Goal: Find specific page/section: Find specific page/section

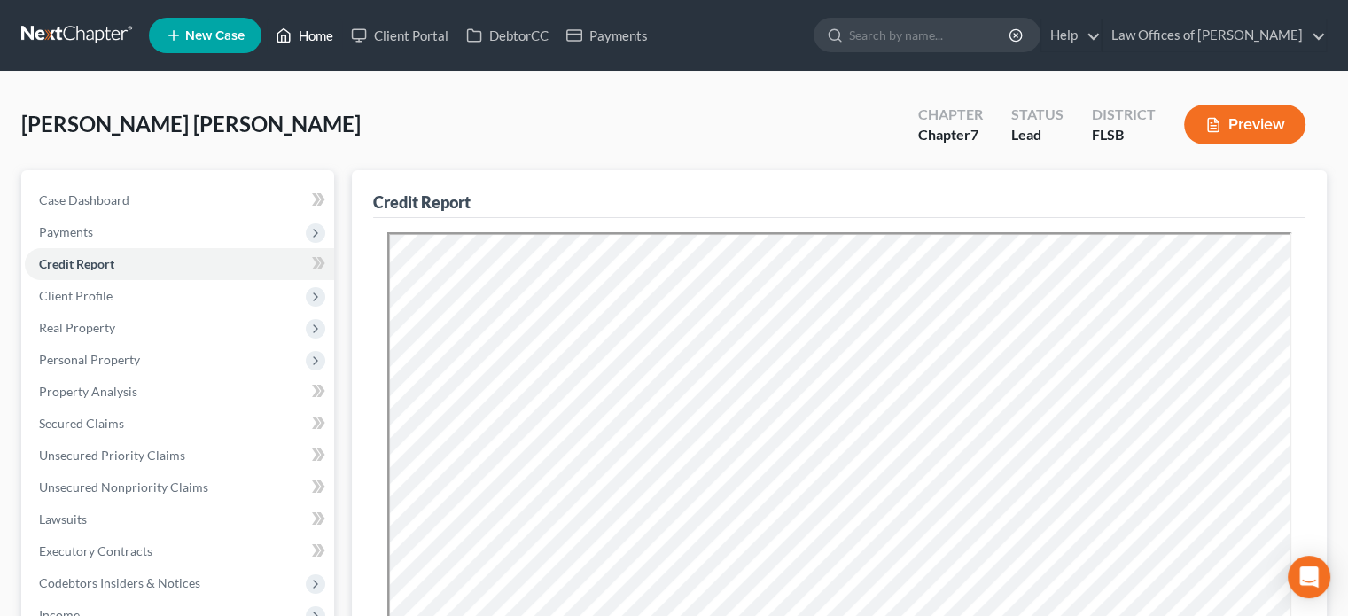
click at [307, 29] on link "Home" at bounding box center [304, 35] width 75 height 32
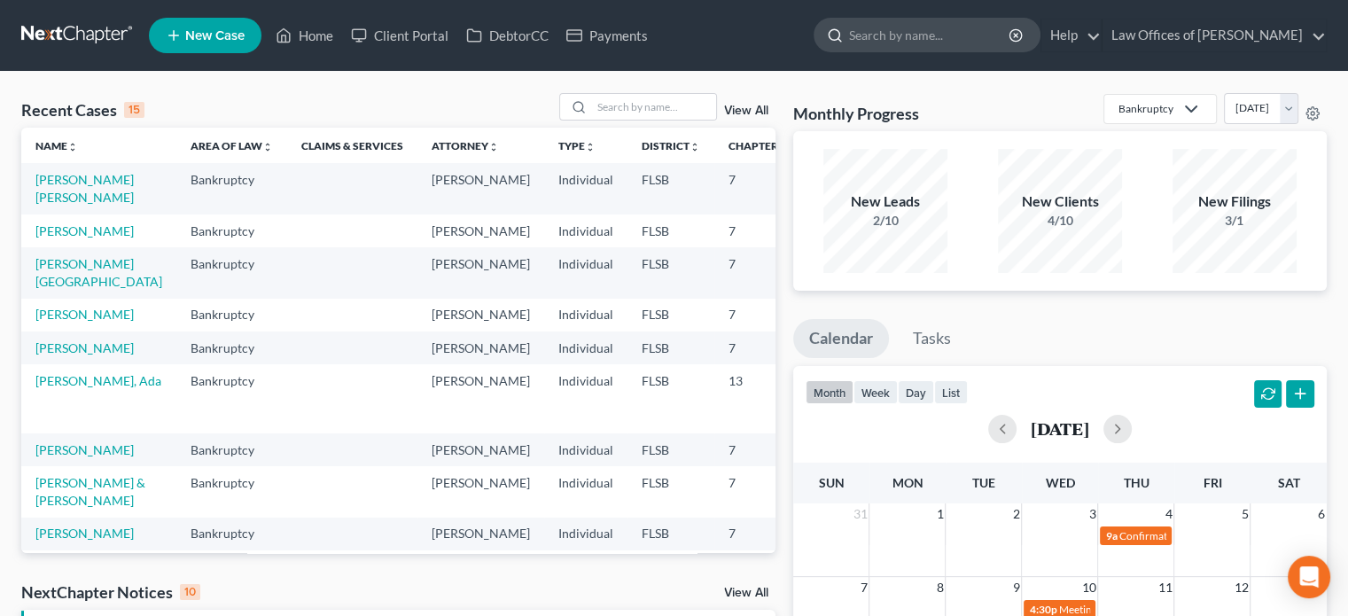
click at [929, 43] on input "search" at bounding box center [930, 35] width 162 height 33
click at [78, 238] on link "[PERSON_NAME]" at bounding box center [84, 230] width 98 height 15
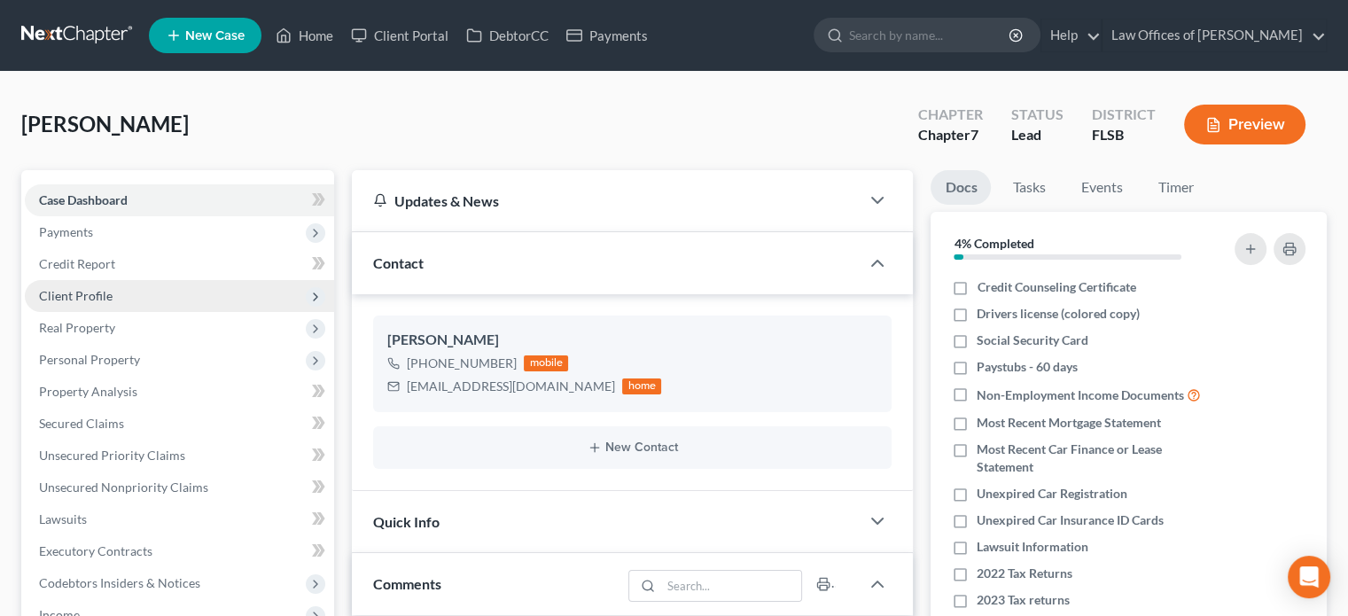
scroll to position [100, 0]
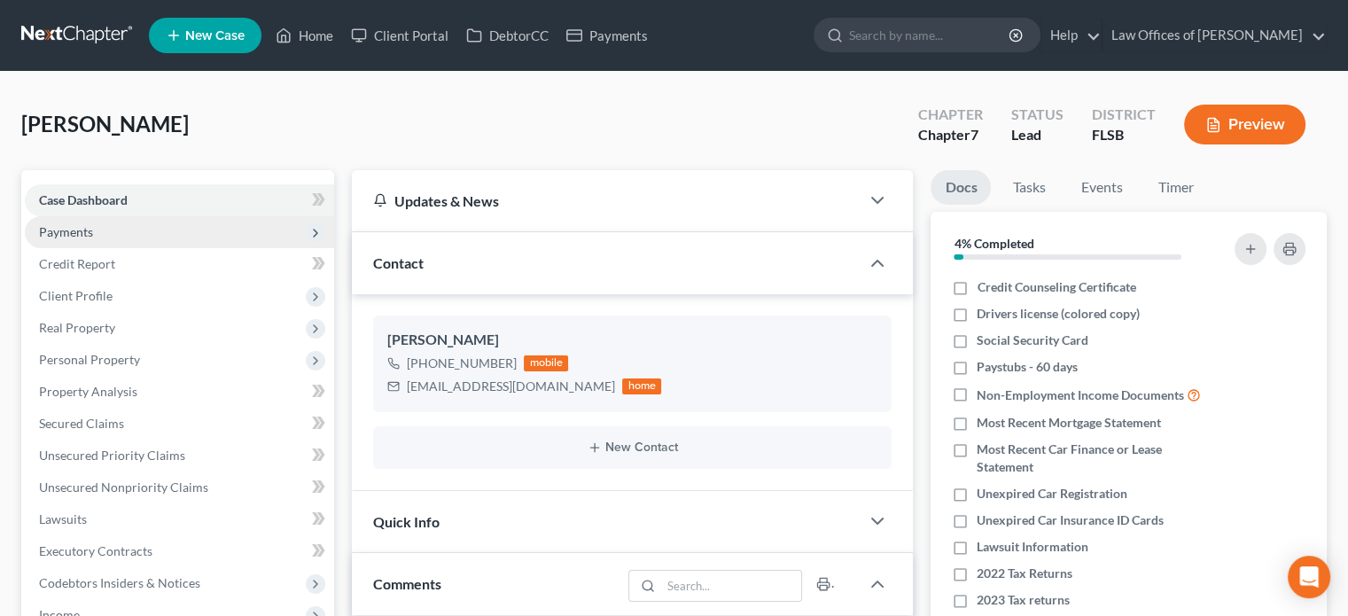
click at [91, 230] on span "Payments" at bounding box center [66, 231] width 54 height 15
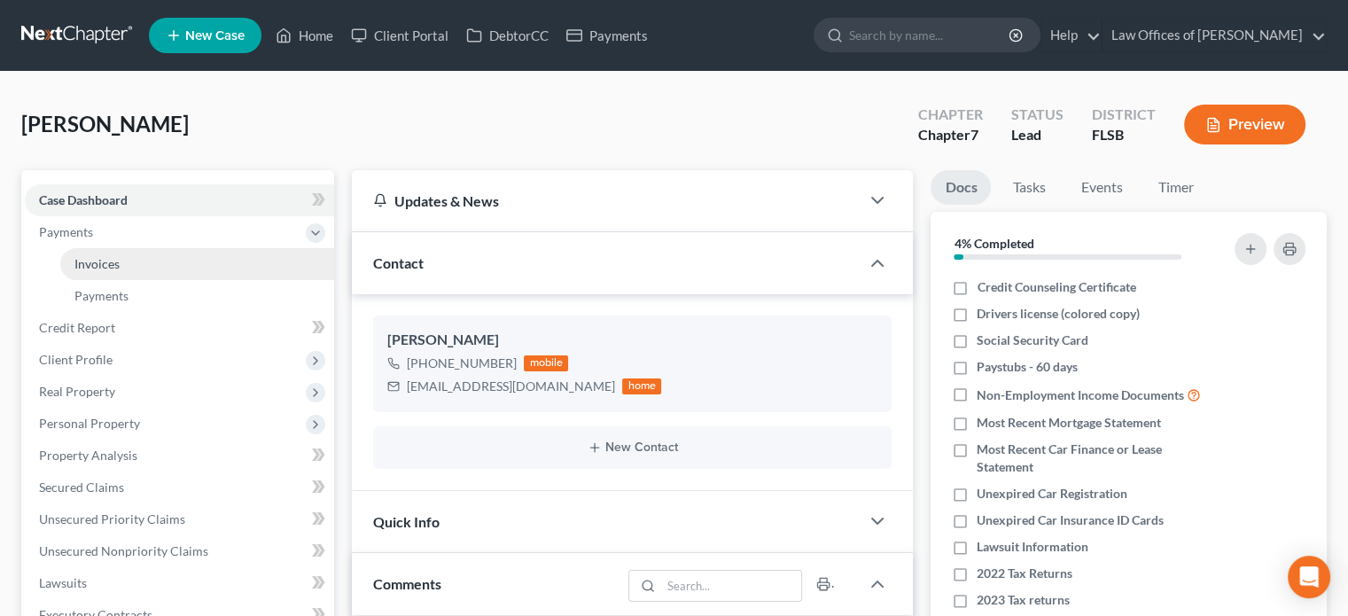
click at [101, 263] on span "Invoices" at bounding box center [96, 263] width 45 height 15
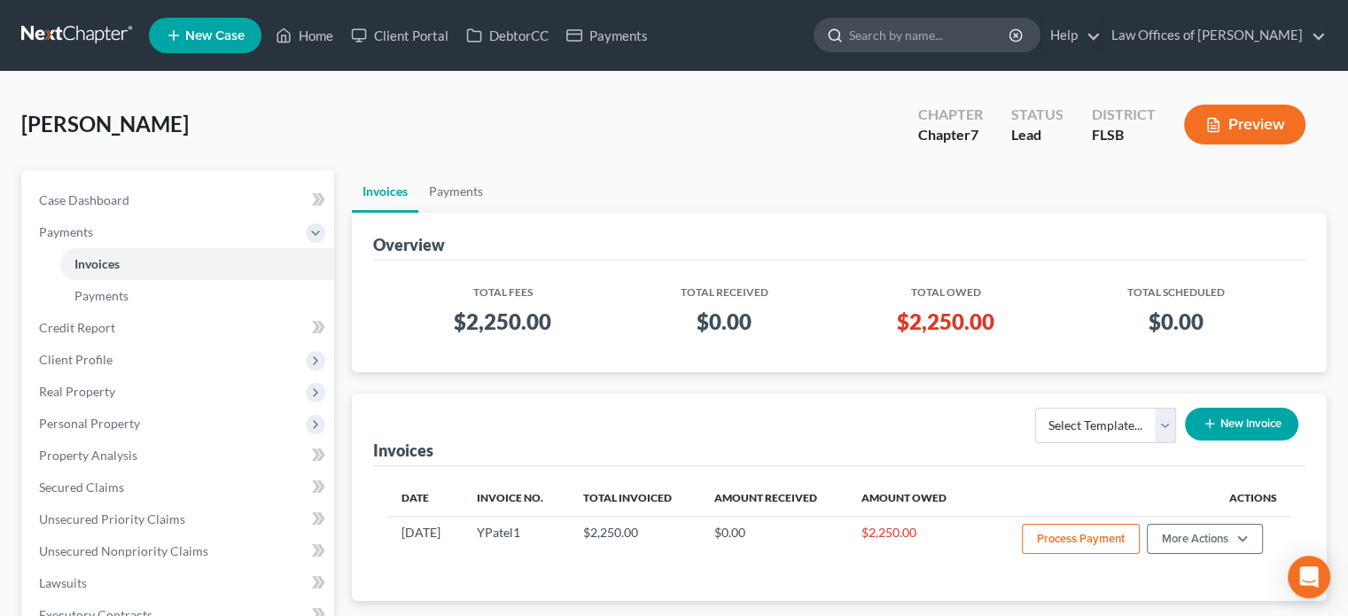
click at [918, 40] on input "search" at bounding box center [930, 35] width 162 height 33
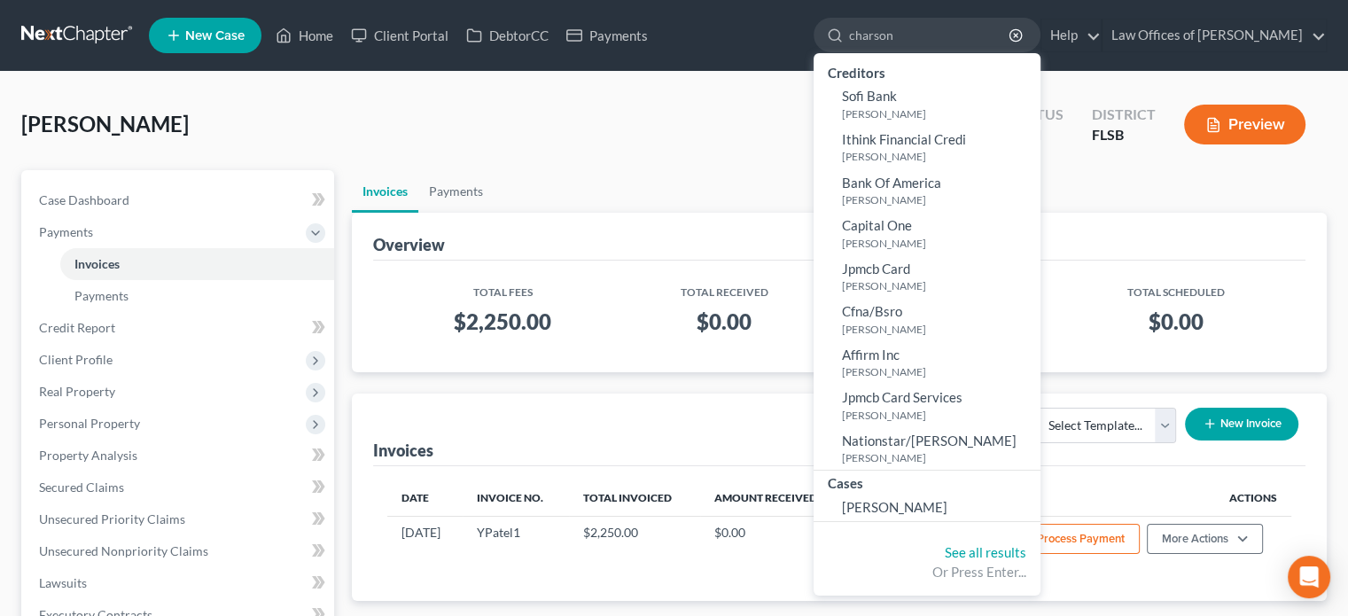
type input "charson"
drag, startPoint x: 924, startPoint y: 487, endPoint x: 929, endPoint y: 511, distance: 24.5
click at [929, 511] on span "[PERSON_NAME]" at bounding box center [894, 507] width 105 height 16
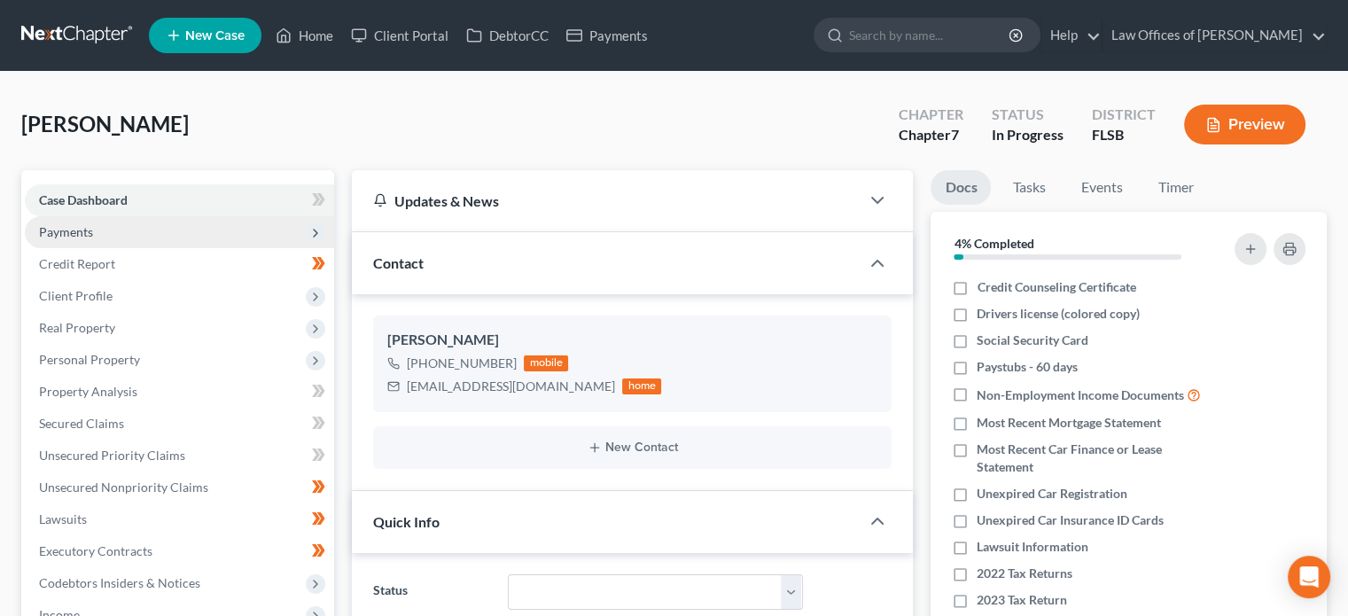
click at [126, 231] on span "Payments" at bounding box center [179, 232] width 309 height 32
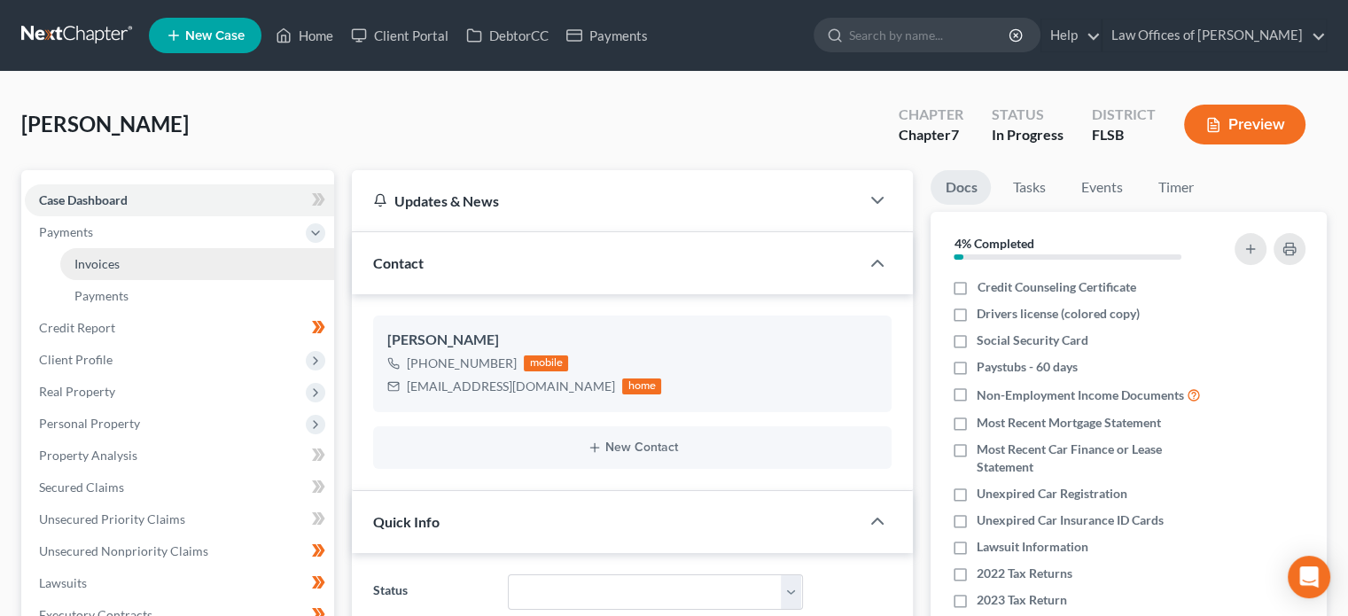
click at [124, 267] on link "Invoices" at bounding box center [197, 264] width 274 height 32
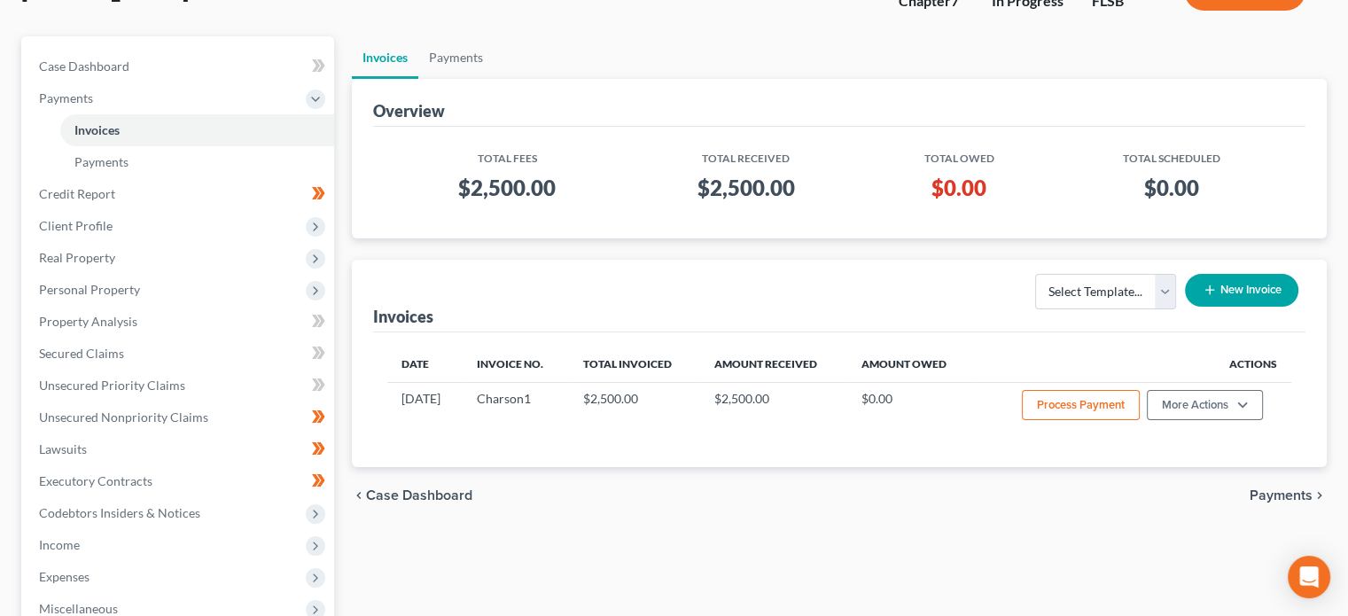
scroll to position [135, 0]
click at [495, 423] on td "Charson1" at bounding box center [516, 406] width 106 height 50
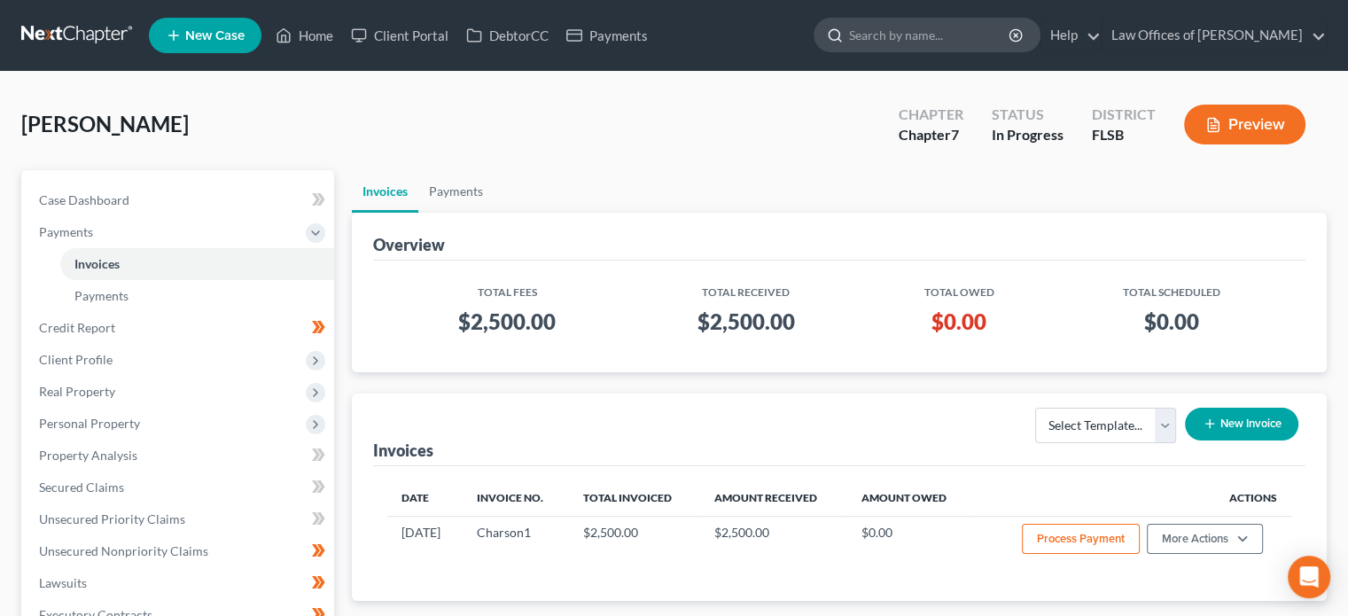
click at [928, 40] on input "search" at bounding box center [930, 35] width 162 height 33
type input "i"
type input "minkoff"
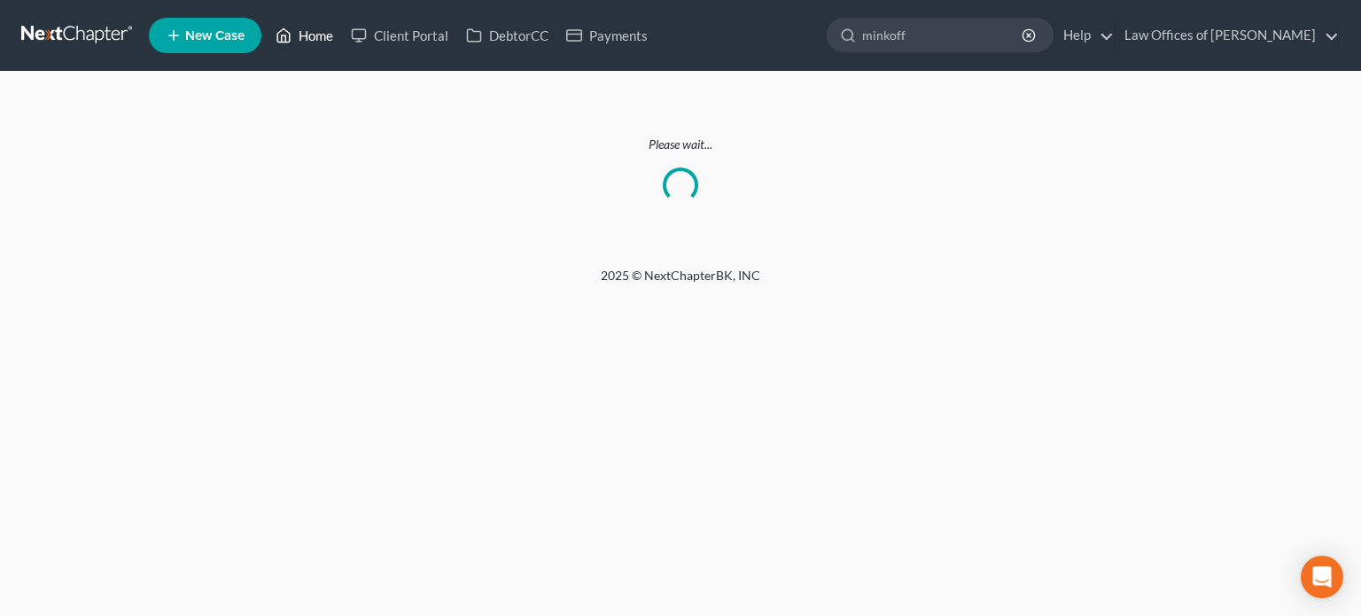
click at [301, 40] on link "Home" at bounding box center [304, 35] width 75 height 32
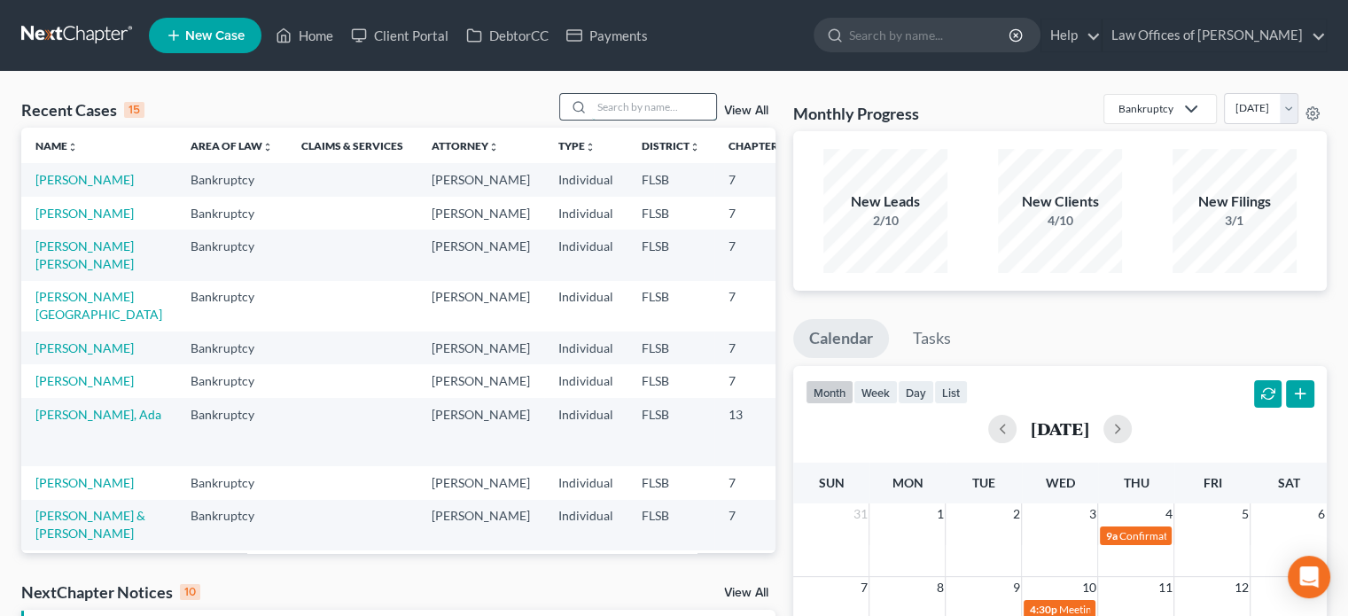
click at [621, 111] on input "search" at bounding box center [654, 107] width 124 height 26
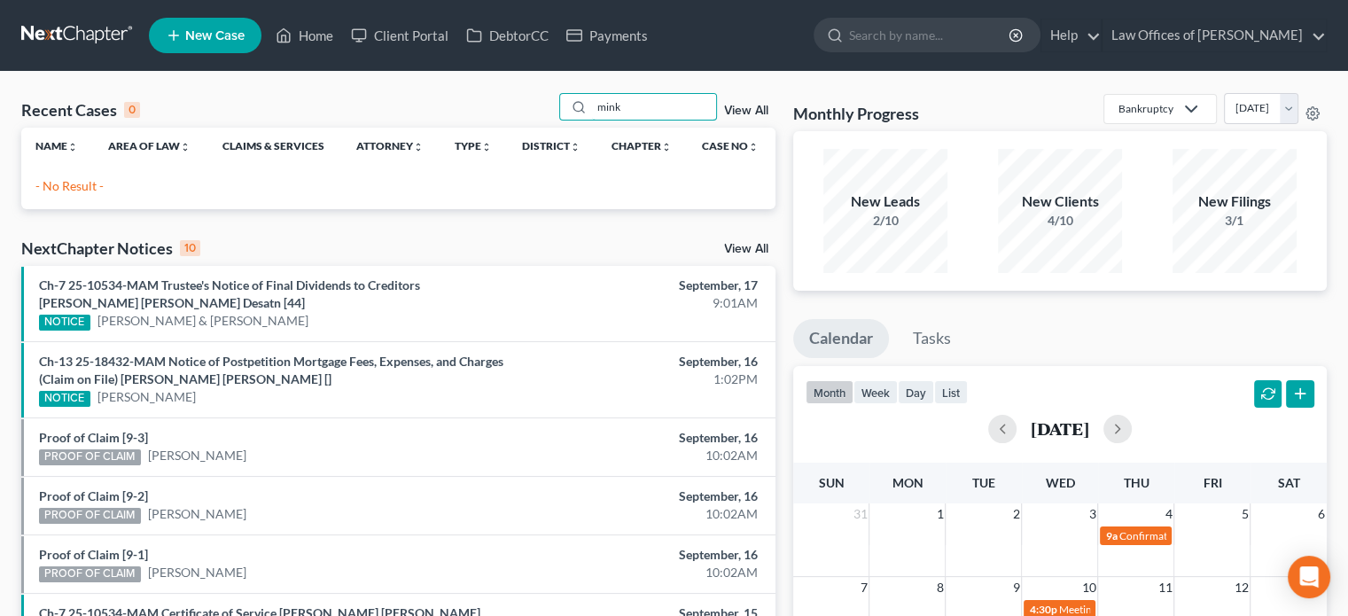
type input "mink"
click at [536, 240] on div "NextChapter Notices 10 View All" at bounding box center [398, 252] width 754 height 28
click at [929, 24] on input "search" at bounding box center [930, 35] width 162 height 33
type input "[PERSON_NAME]"
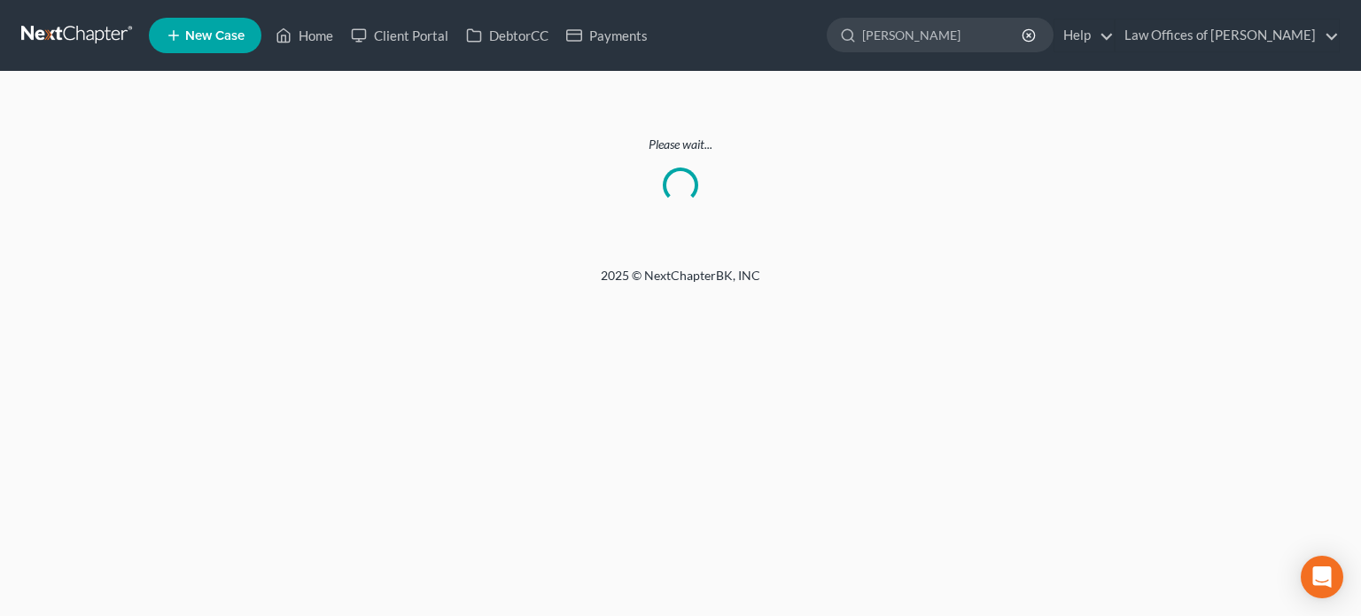
click at [929, 24] on input "[PERSON_NAME]" at bounding box center [943, 35] width 162 height 33
click at [314, 35] on link "Home" at bounding box center [304, 35] width 75 height 32
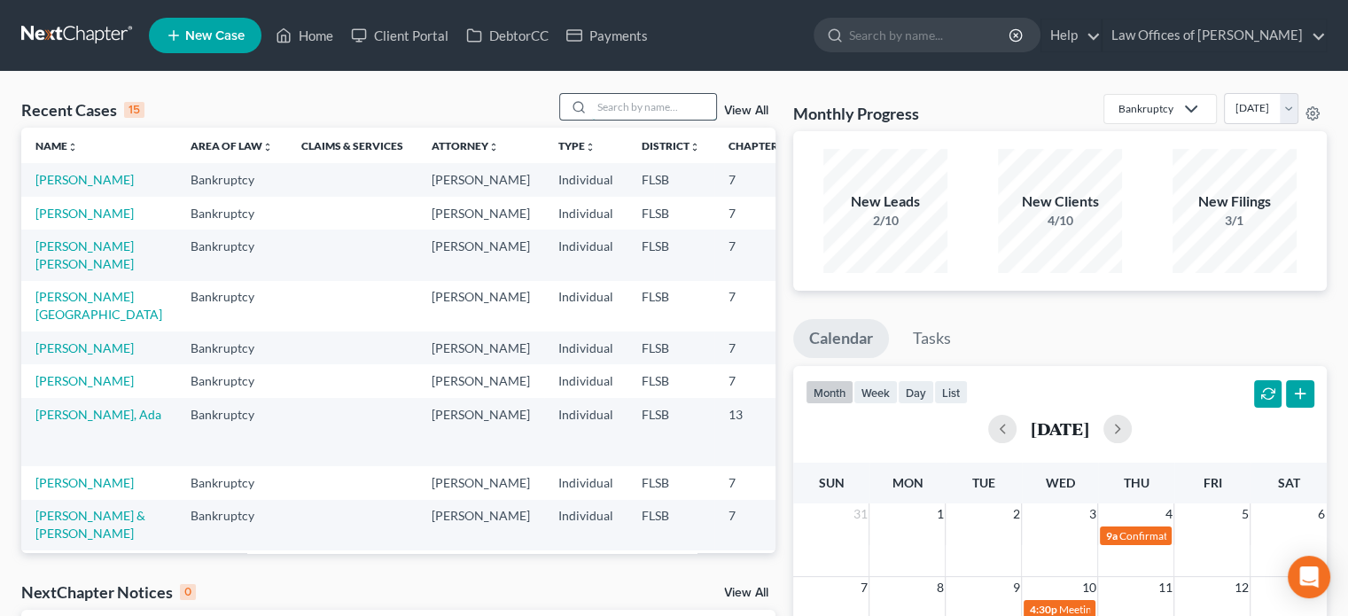
click at [615, 106] on input "search" at bounding box center [654, 107] width 124 height 26
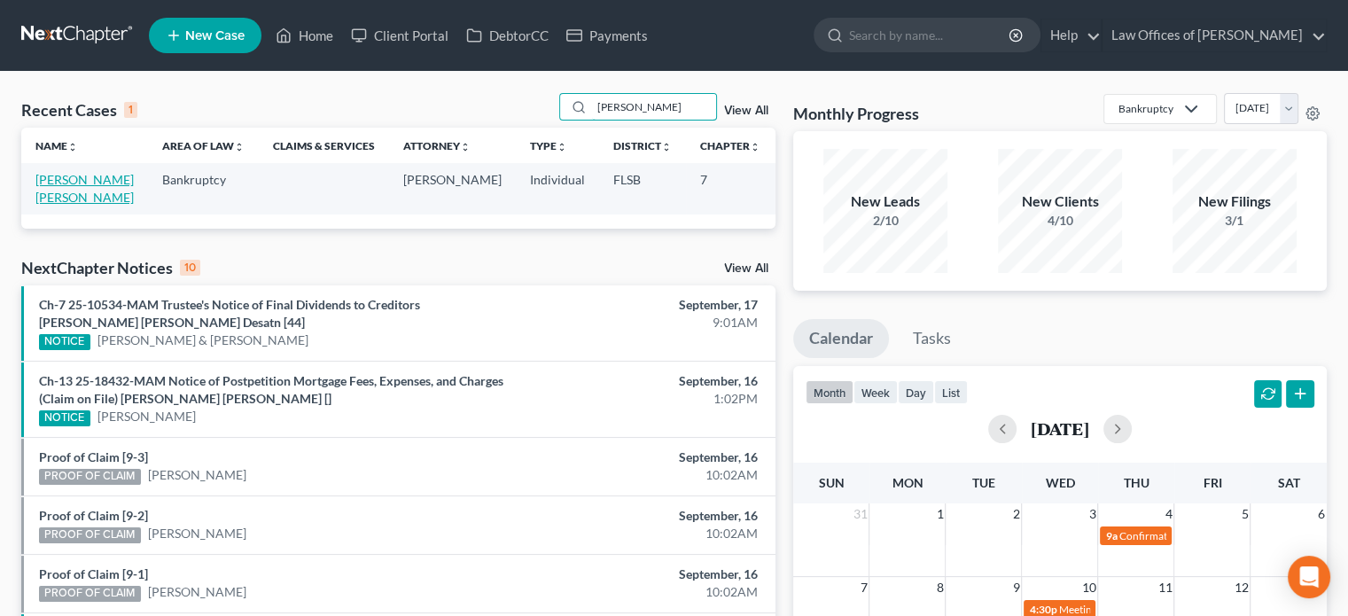
type input "[PERSON_NAME]"
click at [49, 182] on link "[PERSON_NAME] [PERSON_NAME]" at bounding box center [84, 188] width 98 height 33
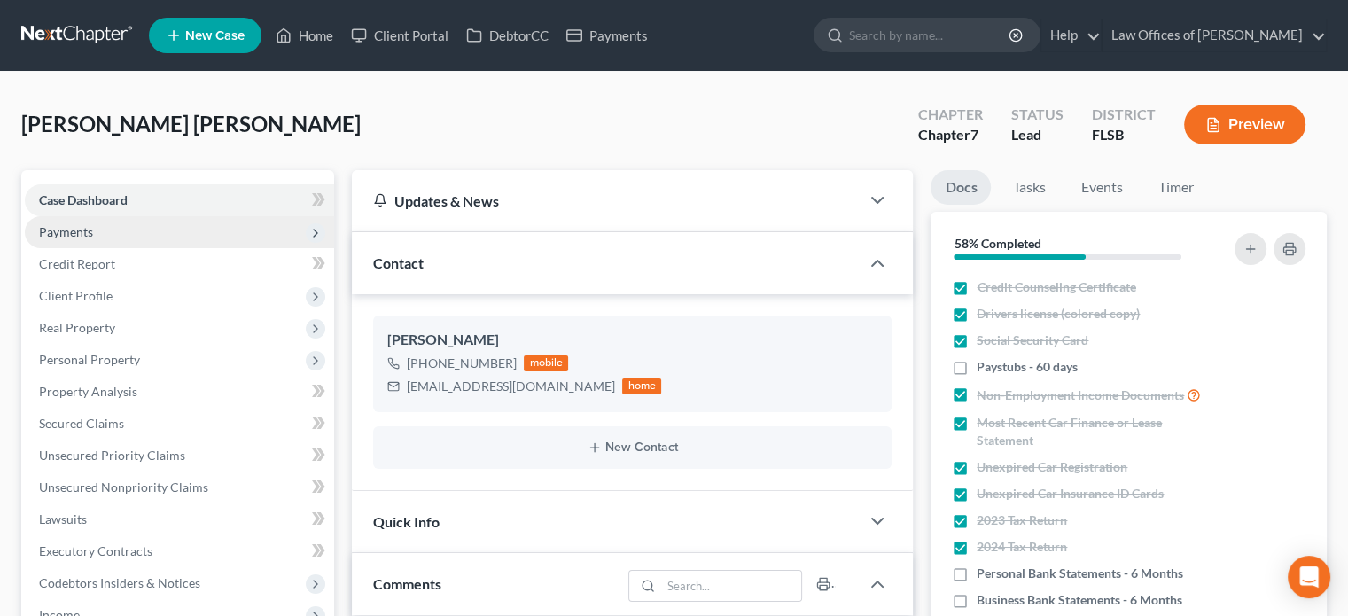
click at [86, 228] on span "Payments" at bounding box center [66, 231] width 54 height 15
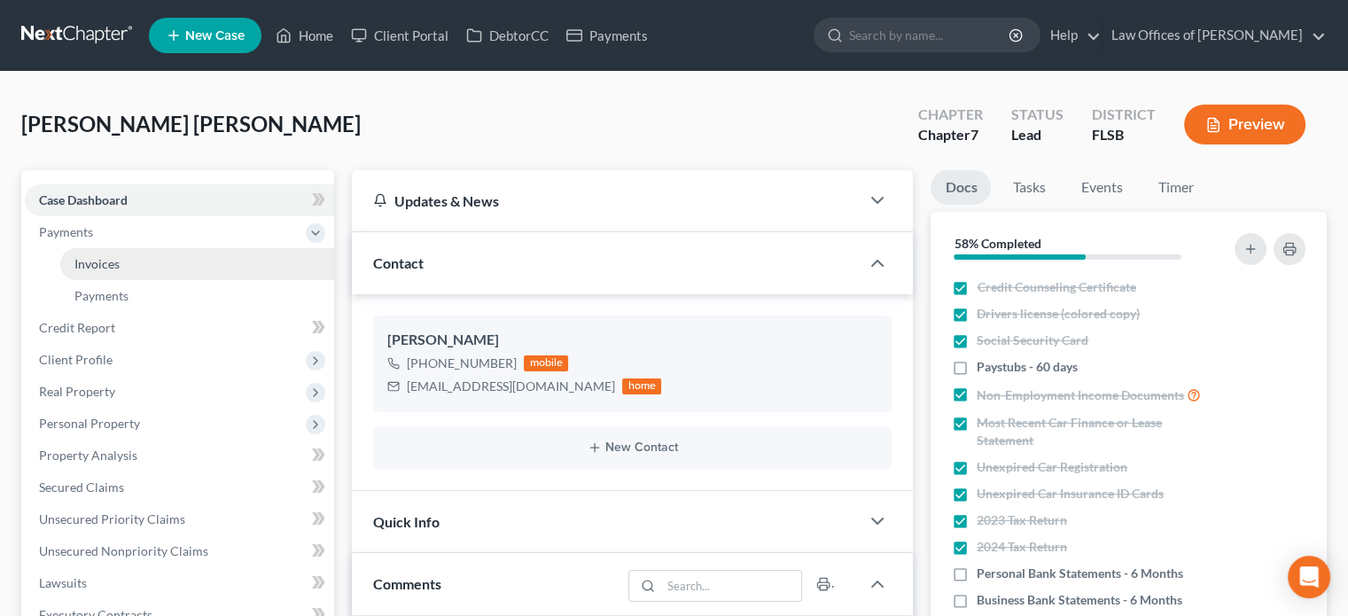
click at [105, 263] on span "Invoices" at bounding box center [96, 263] width 45 height 15
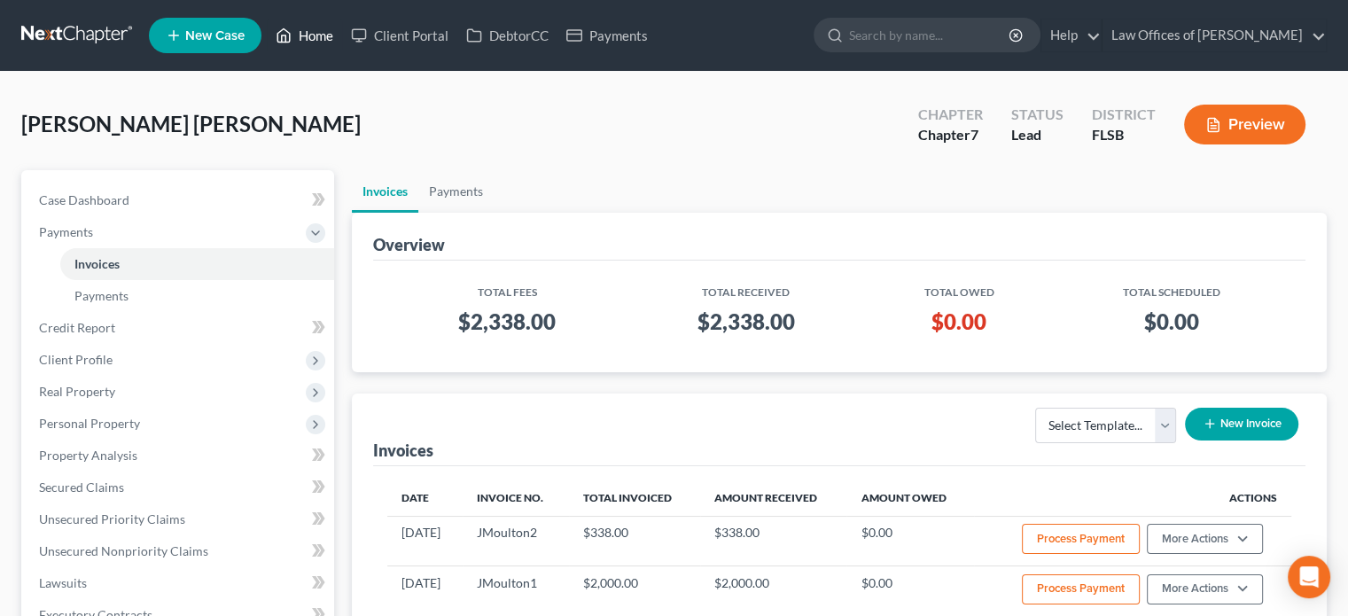
click at [317, 27] on link "Home" at bounding box center [304, 35] width 75 height 32
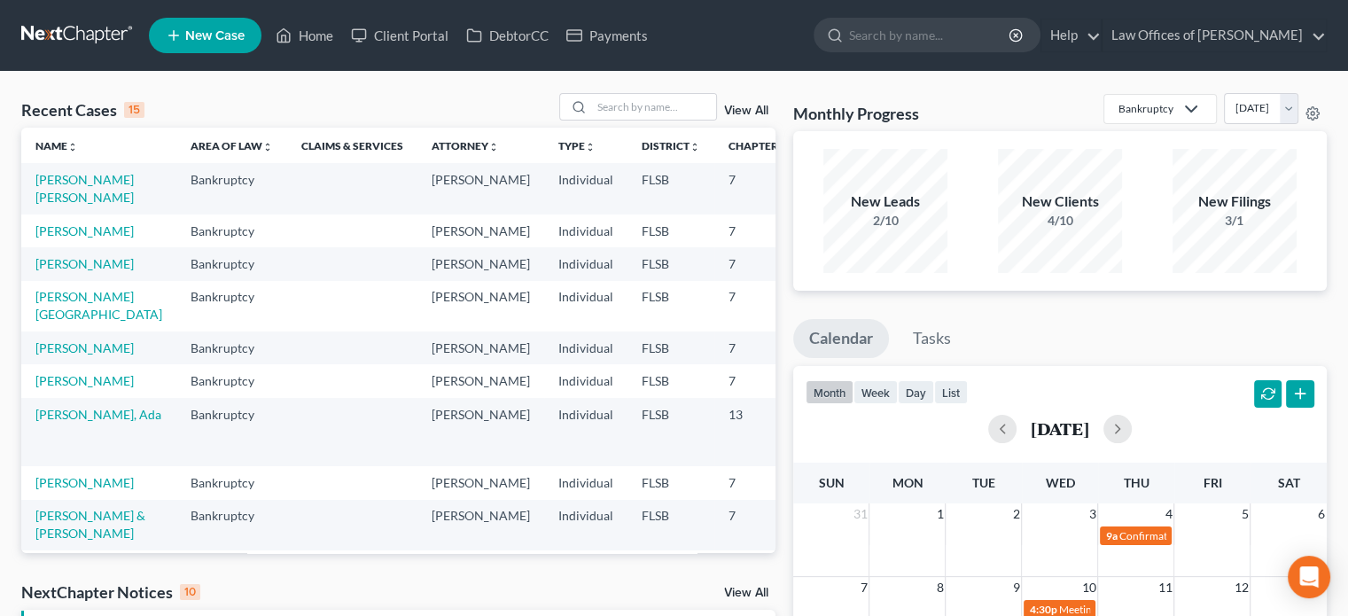
click at [456, 146] on th "Attorney unfold_more expand_more expand_less" at bounding box center [480, 145] width 127 height 35
